Goal: Task Accomplishment & Management: Manage account settings

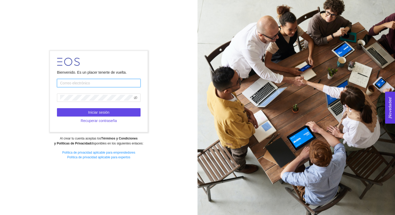
type input "[PERSON_NAME][EMAIL_ADDRESS][DOMAIN_NAME]"
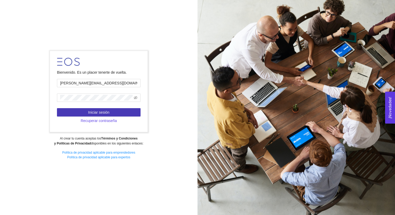
click at [118, 111] on button "Iniciar sesión" at bounding box center [99, 112] width 84 height 8
